Goal: Task Accomplishment & Management: Use online tool/utility

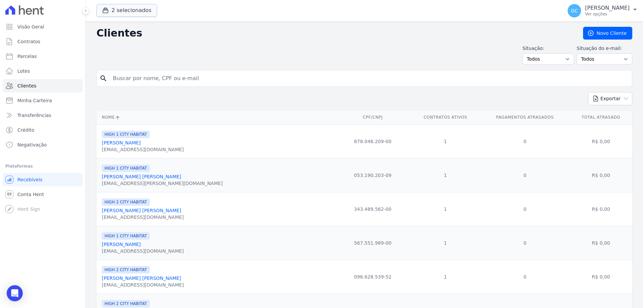
click at [128, 15] on button "2 selecionados" at bounding box center [126, 10] width 61 height 13
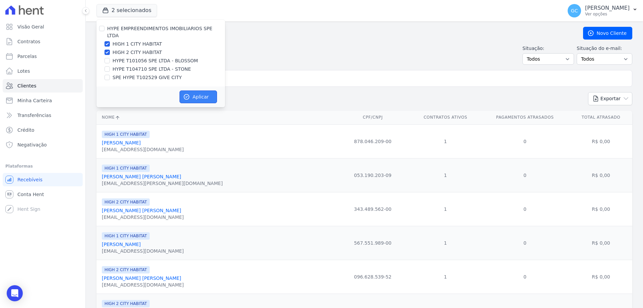
click at [201, 92] on button "Aplicar" at bounding box center [197, 96] width 37 height 13
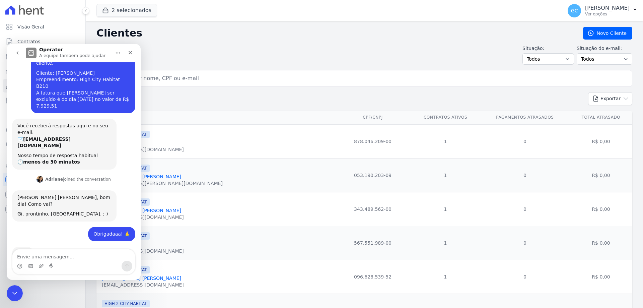
scroll to position [33, 0]
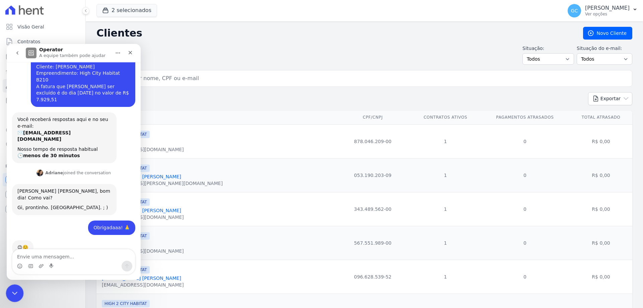
click at [13, 295] on icon "Encerramento do Messenger da Intercom" at bounding box center [14, 292] width 8 height 8
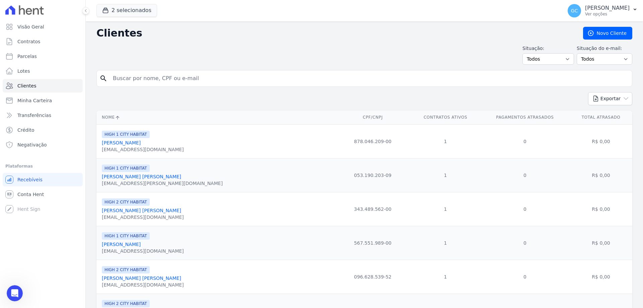
click at [125, 82] on input "search" at bounding box center [369, 78] width 520 height 13
drag, startPoint x: 125, startPoint y: 82, endPoint x: 99, endPoint y: 76, distance: 27.1
click at [99, 76] on div "search v" at bounding box center [364, 78] width 536 height 17
paste input "Alexandre Medeiros Rocha"
type input "Alexandre Medeiros Rocha"
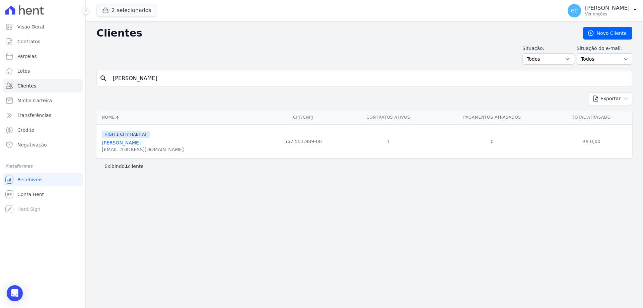
click at [127, 141] on link "Alexandre Medeiros Rocha" at bounding box center [121, 142] width 39 height 5
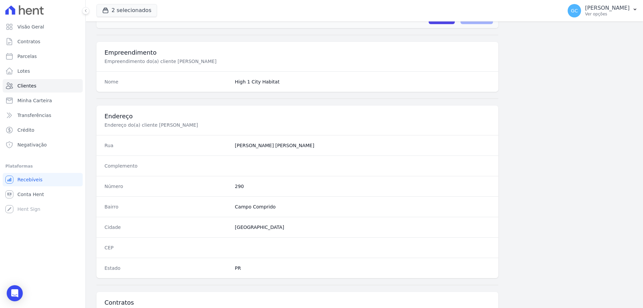
scroll to position [319, 0]
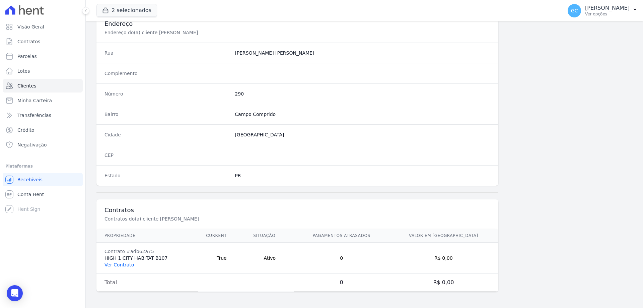
click at [118, 263] on link "Ver Contrato" at bounding box center [118, 264] width 29 height 5
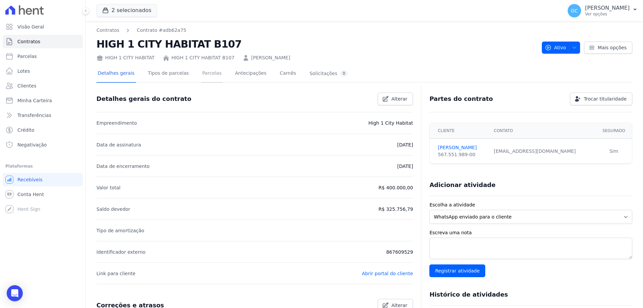
click at [205, 73] on link "Parcelas" at bounding box center [212, 74] width 22 height 18
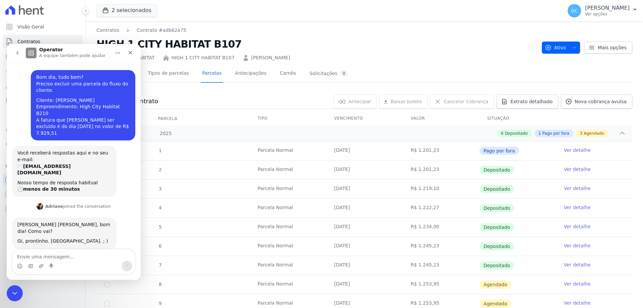
scroll to position [33, 0]
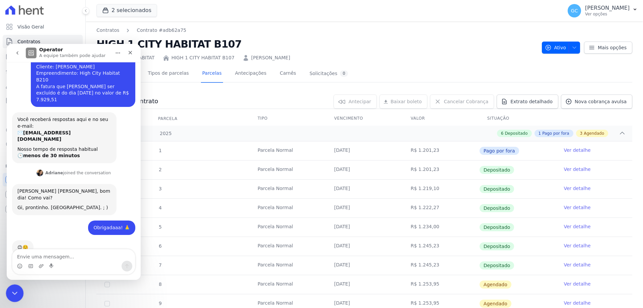
click at [17, 290] on icon "Encerramento do Messenger da Intercom" at bounding box center [14, 292] width 8 height 8
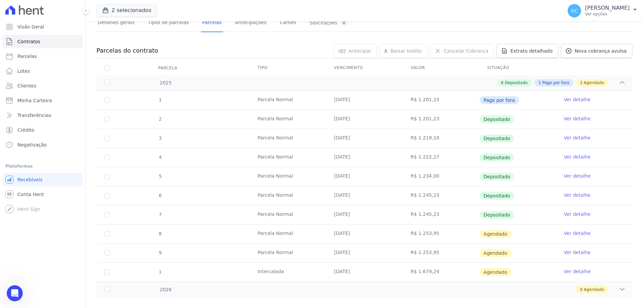
scroll to position [60, 0]
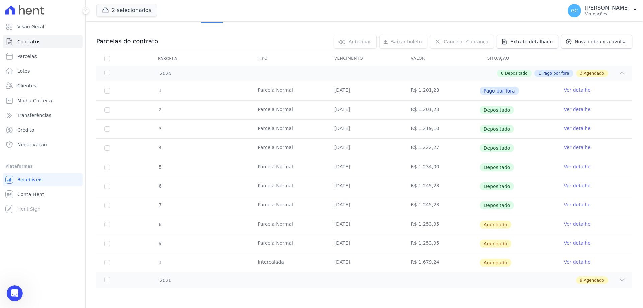
click at [578, 224] on link "Ver detalhe" at bounding box center [576, 223] width 27 height 7
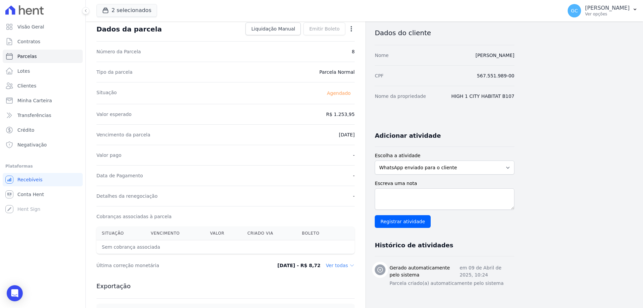
scroll to position [16, 0]
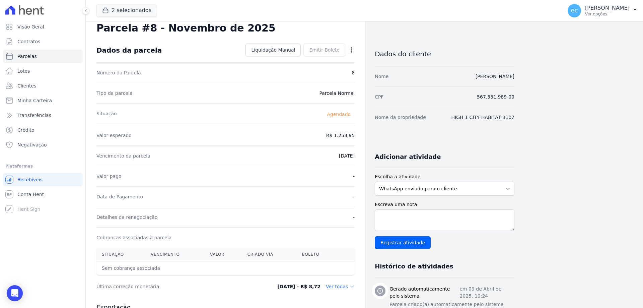
click at [348, 50] on icon "button" at bounding box center [351, 50] width 7 height 7
click at [328, 70] on link "Antecipar" at bounding box center [322, 71] width 59 height 12
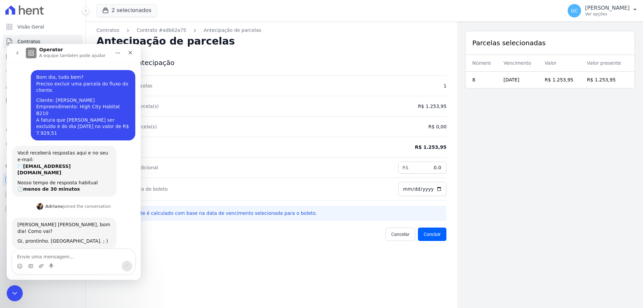
scroll to position [33, 0]
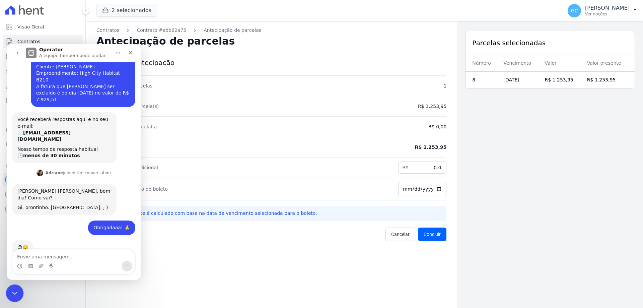
click at [14, 292] on icon "Encerramento do Messenger da Intercom" at bounding box center [13, 292] width 5 height 3
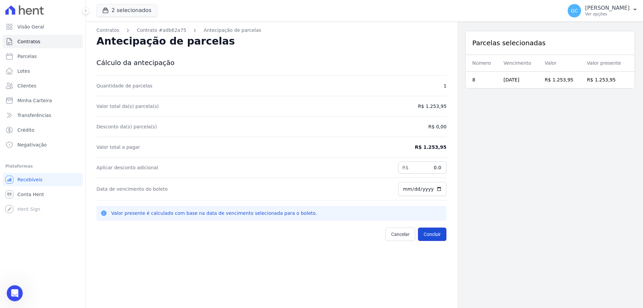
click at [435, 235] on button "Concluir" at bounding box center [432, 233] width 28 height 13
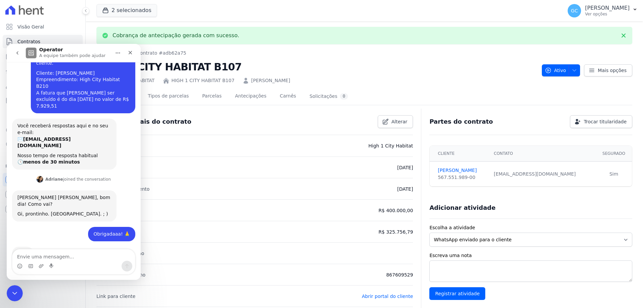
scroll to position [33, 0]
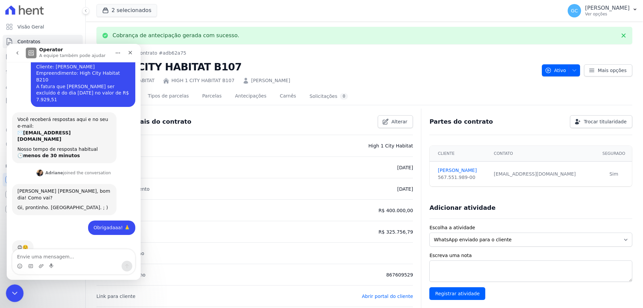
click at [10, 293] on icon "Encerramento do Messenger da Intercom" at bounding box center [14, 292] width 8 height 8
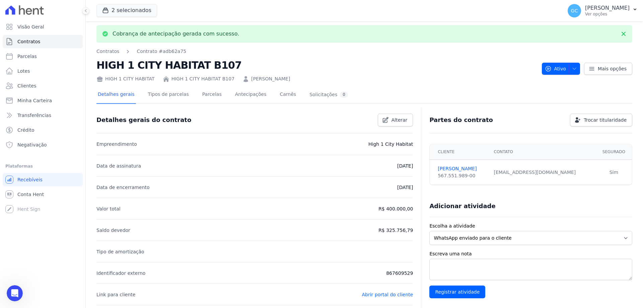
scroll to position [0, 0]
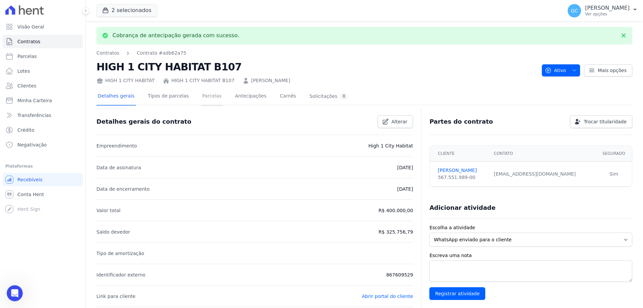
click at [202, 100] on link "Parcelas" at bounding box center [212, 97] width 22 height 18
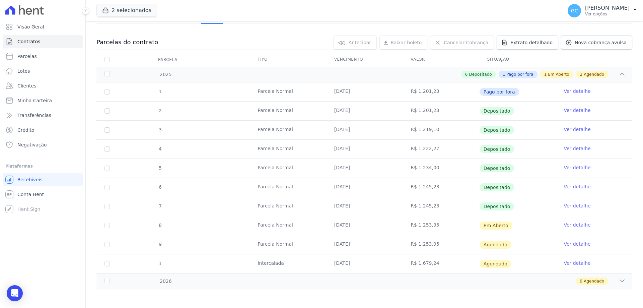
scroll to position [60, 0]
click at [570, 223] on link "Ver detalhe" at bounding box center [576, 223] width 27 height 7
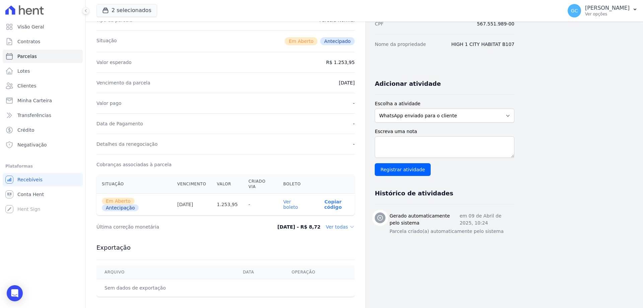
scroll to position [100, 0]
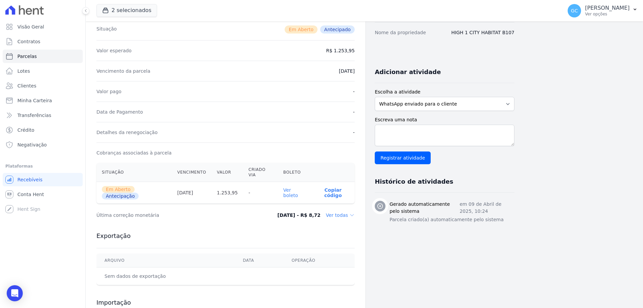
click at [295, 187] on link "Ver boleto" at bounding box center [290, 192] width 15 height 11
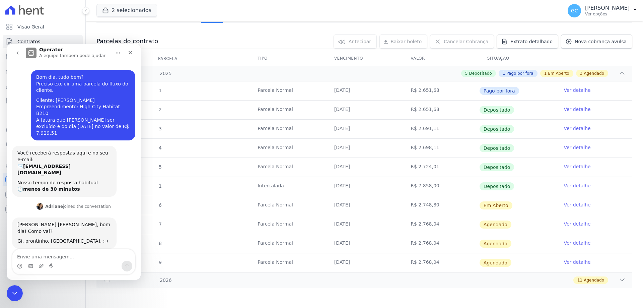
scroll to position [33, 0]
